Goal: Transaction & Acquisition: Subscribe to service/newsletter

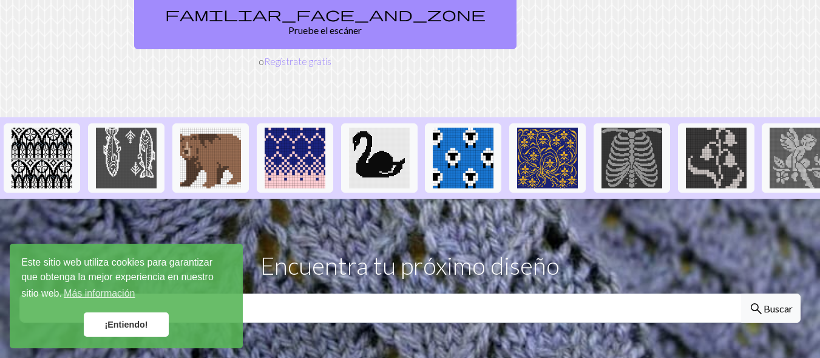
scroll to position [243, 0]
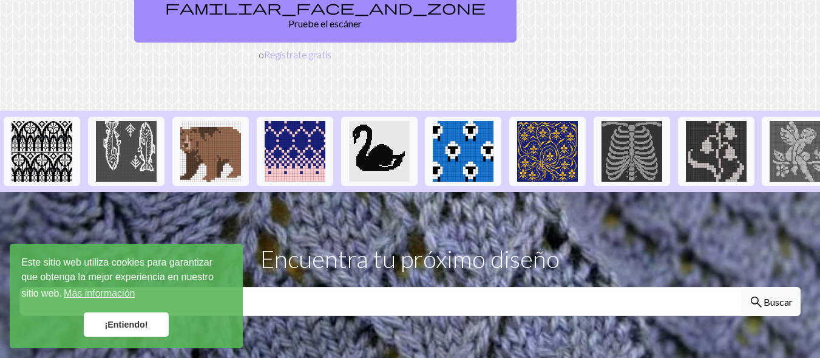
click at [140, 307] on div "Este sitio web utiliza cookies para garantizar que obtenga la mejor experiencia…" at bounding box center [126, 295] width 233 height 104
click at [138, 315] on link "¡Entiendo!" at bounding box center [126, 324] width 85 height 24
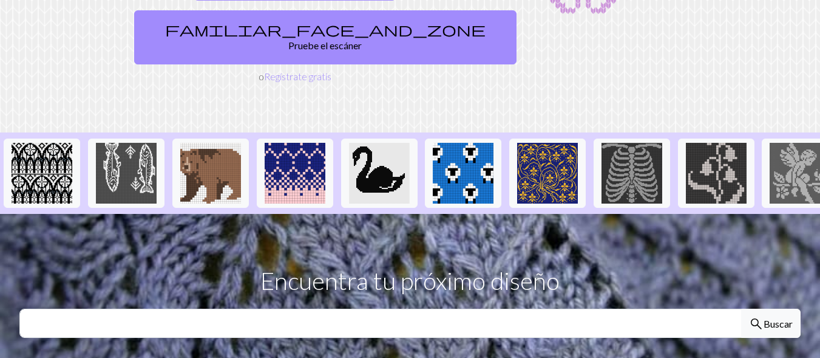
scroll to position [121, 0]
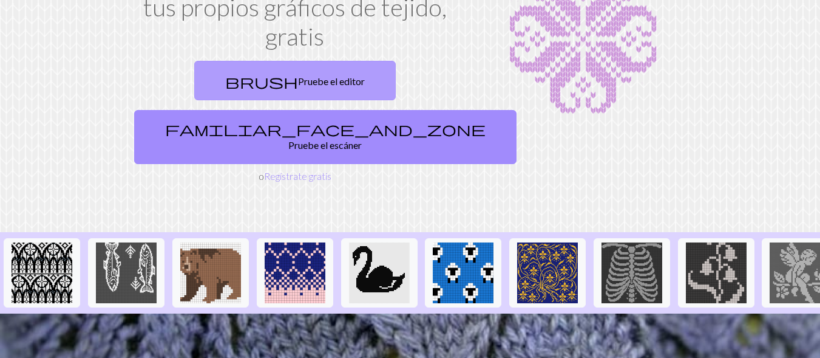
click at [225, 93] on link "brush Pruebe el editor" at bounding box center [295, 80] width 202 height 39
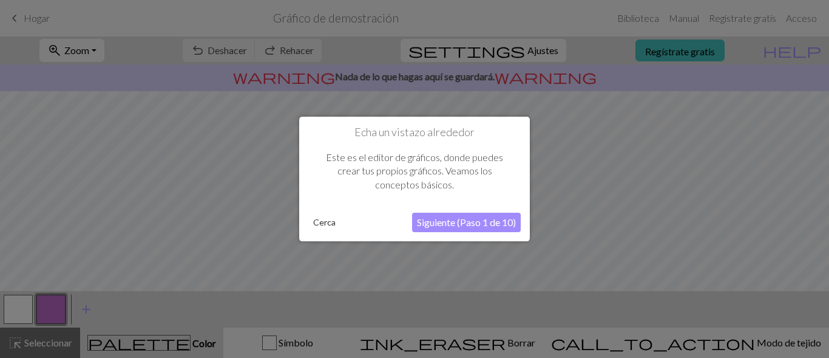
click at [467, 225] on button "Siguiente (Paso 1 de 10)" at bounding box center [466, 222] width 109 height 19
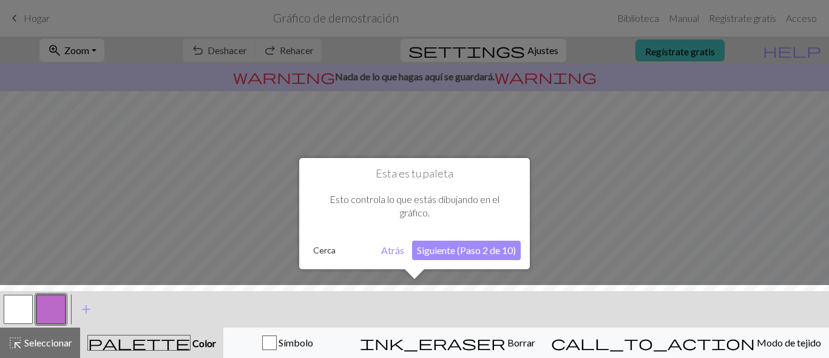
click at [437, 248] on font "Siguiente (Paso 2 de 10)" at bounding box center [466, 250] width 99 height 12
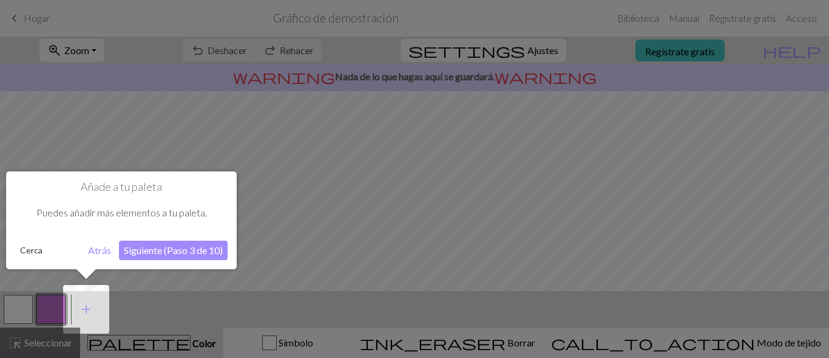
click at [180, 250] on font "Siguiente (Paso 3 de 10)" at bounding box center [173, 250] width 99 height 12
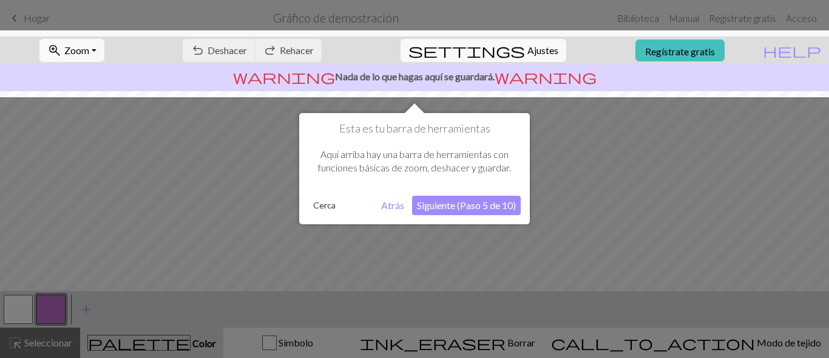
click at [470, 199] on button "Siguiente (Paso 5 de 10)" at bounding box center [466, 205] width 109 height 19
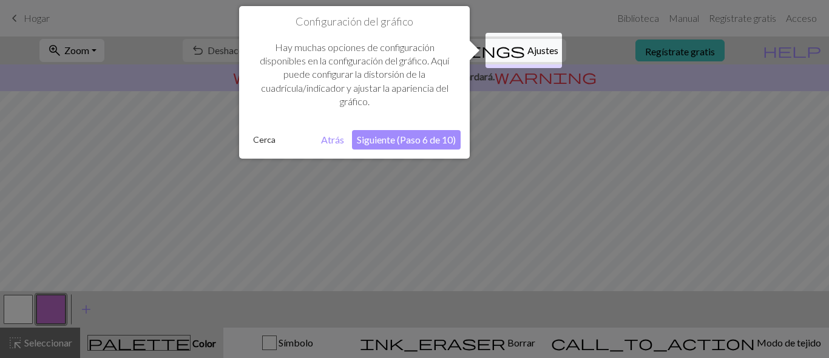
click at [373, 143] on font "Siguiente (Paso 6 de 10)" at bounding box center [406, 140] width 99 height 12
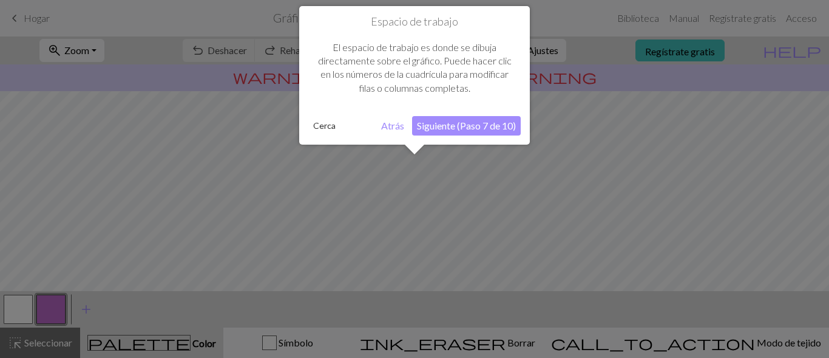
scroll to position [73, 0]
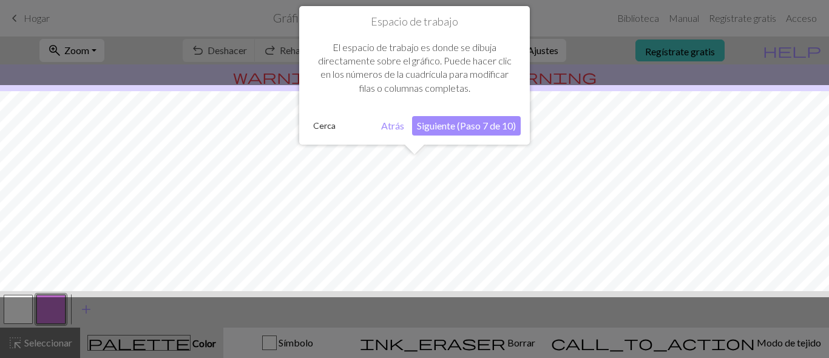
click at [454, 130] on font "Siguiente (Paso 7 de 10)" at bounding box center [466, 126] width 99 height 12
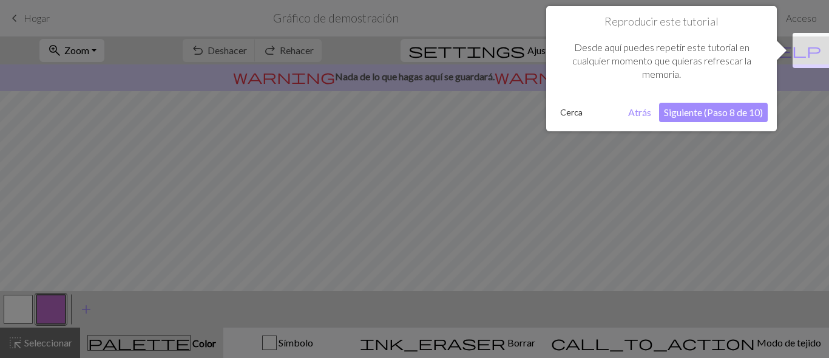
click at [702, 114] on font "Siguiente (Paso 8 de 10)" at bounding box center [713, 112] width 99 height 12
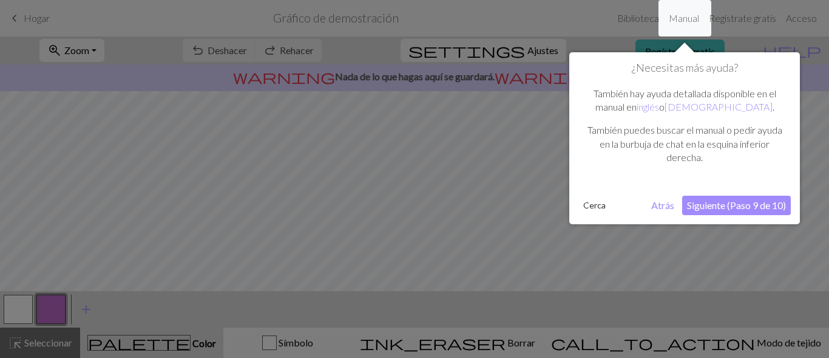
click at [752, 207] on font "Siguiente (Paso 9 de 10)" at bounding box center [736, 205] width 99 height 12
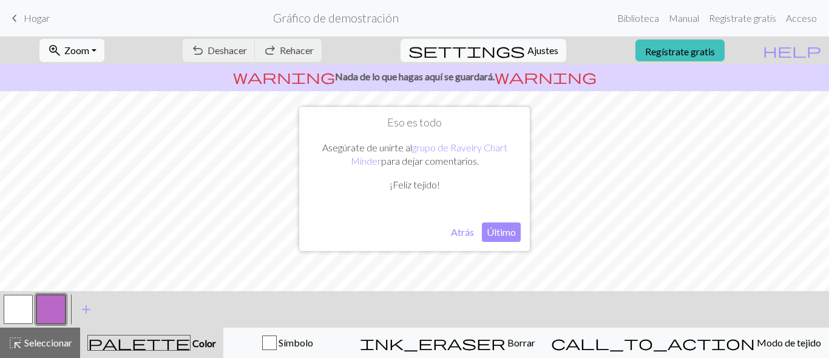
click at [494, 230] on font "Último" at bounding box center [501, 232] width 29 height 12
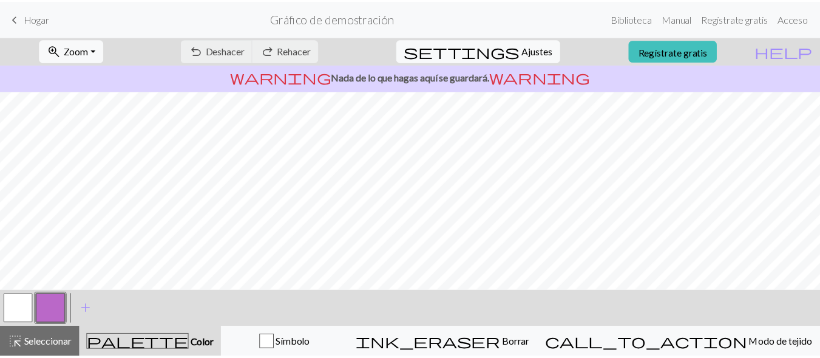
scroll to position [0, 0]
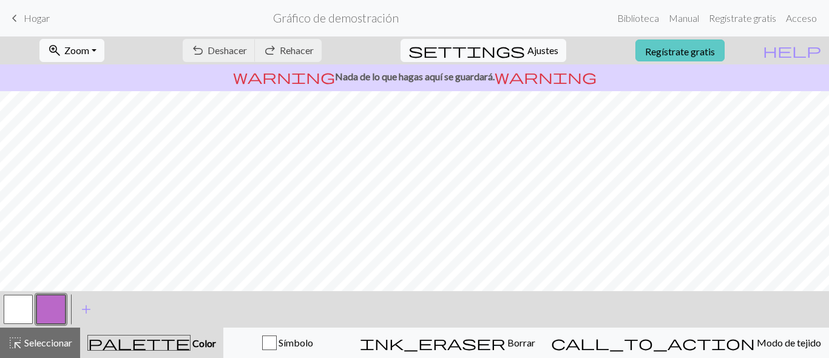
click at [715, 50] on font "Regístrate gratis" at bounding box center [680, 51] width 70 height 12
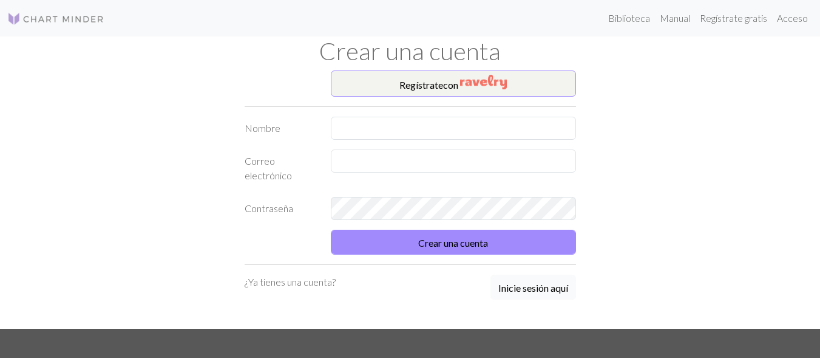
click at [543, 285] on font "Inicie sesión aquí" at bounding box center [533, 288] width 70 height 12
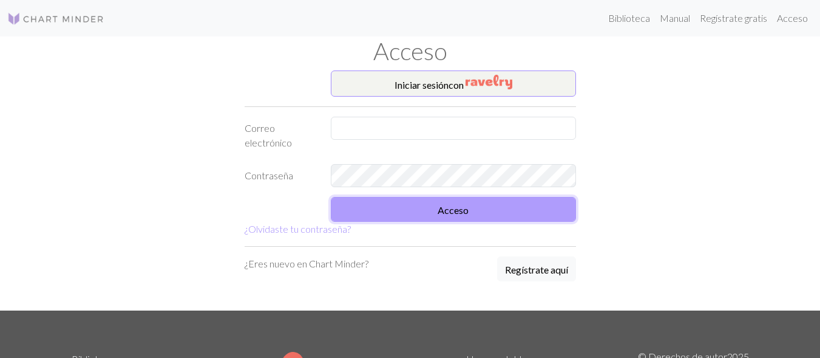
click at [504, 213] on button "Acceso" at bounding box center [453, 209] width 245 height 25
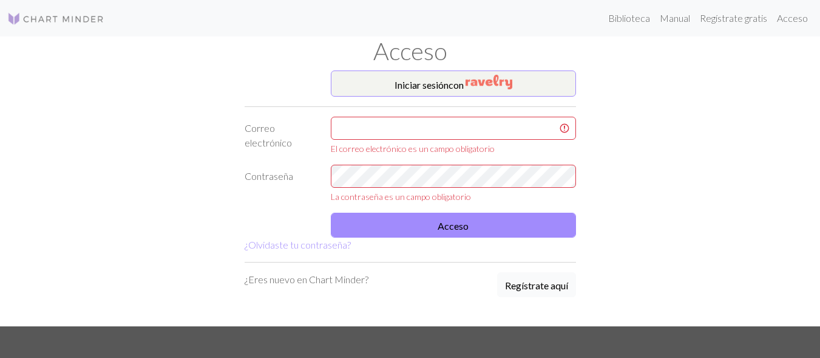
click at [559, 286] on font "Regístrate aquí" at bounding box center [536, 285] width 63 height 12
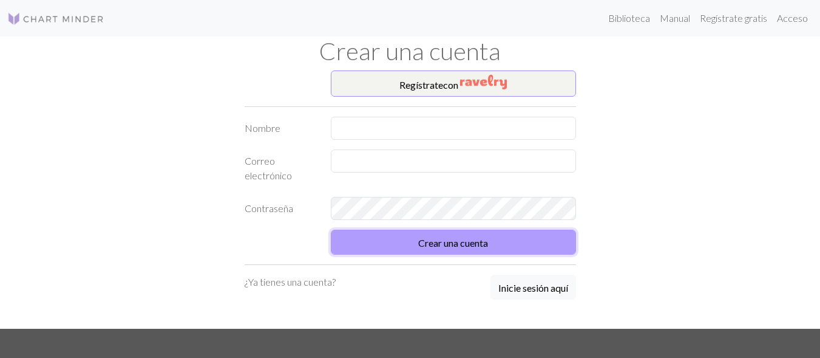
click at [434, 243] on font "Crear una cuenta" at bounding box center [453, 243] width 70 height 12
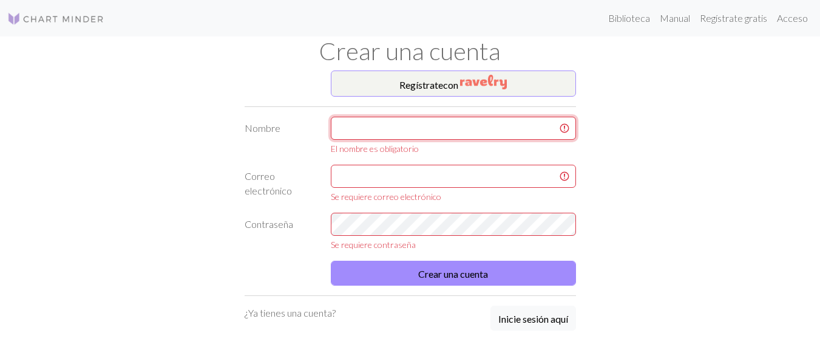
click at [427, 121] on input "text" at bounding box center [453, 128] width 245 height 23
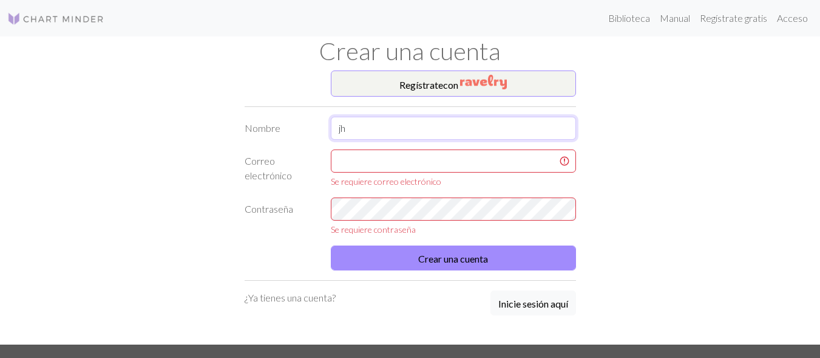
type input "j"
type input "[PERSON_NAME]"
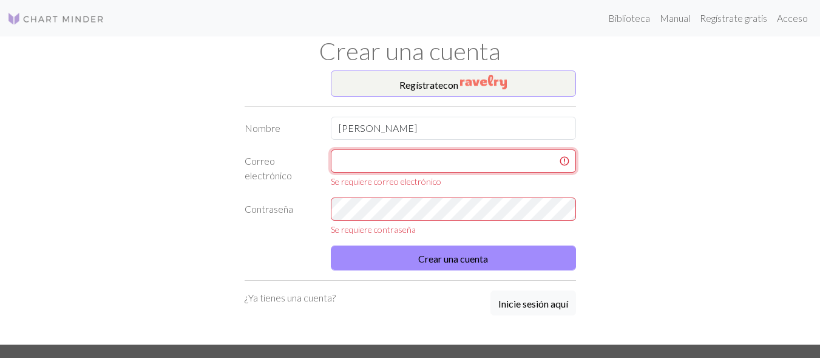
click at [429, 162] on input "text" at bounding box center [453, 160] width 245 height 23
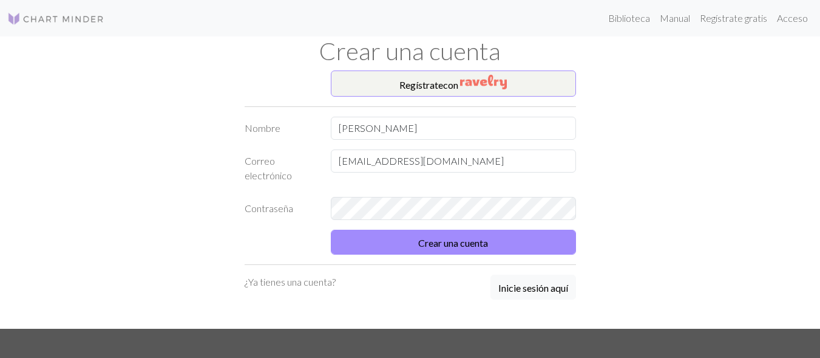
click at [463, 226] on form "Nombre [PERSON_NAME] Correo electrónico [EMAIL_ADDRESS][DOMAIN_NAME] Contraseña…" at bounding box center [411, 186] width 332 height 138
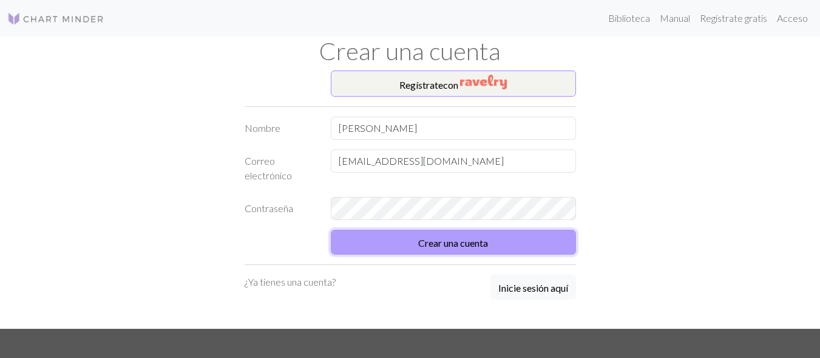
click at [458, 239] on font "Crear una cuenta" at bounding box center [453, 243] width 70 height 12
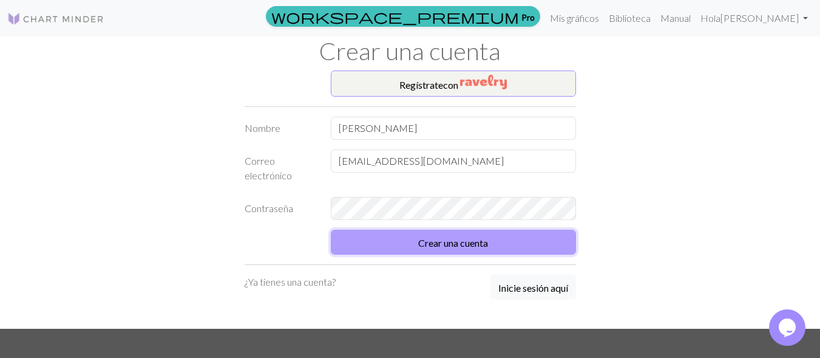
click at [460, 240] on font "Crear una cuenta" at bounding box center [453, 243] width 70 height 12
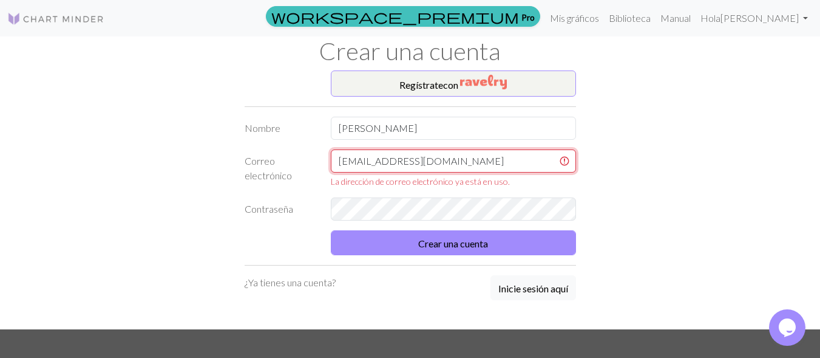
click at [487, 165] on input "[EMAIL_ADDRESS][DOMAIN_NAME]" at bounding box center [453, 160] width 245 height 23
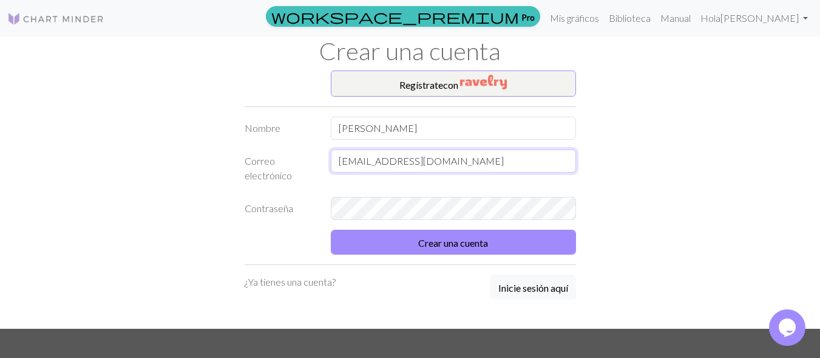
click at [431, 163] on input "[EMAIL_ADDRESS][DOMAIN_NAME]" at bounding box center [453, 160] width 245 height 23
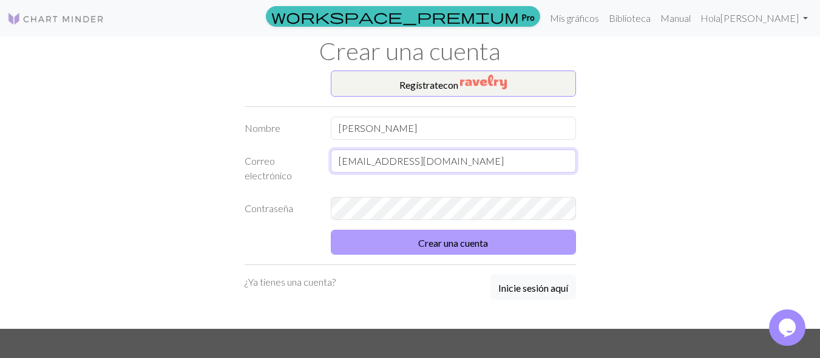
type input "[EMAIL_ADDRESS][DOMAIN_NAME]"
click at [484, 234] on button "Crear una cuenta" at bounding box center [453, 242] width 245 height 25
